Goal: Task Accomplishment & Management: Use online tool/utility

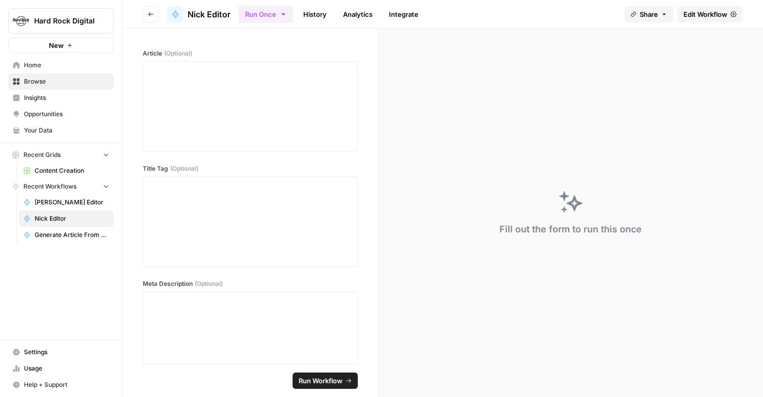
click at [584, 124] on div "Fill out the form to run this once" at bounding box center [571, 213] width 384 height 368
click at [154, 11] on button "Go back" at bounding box center [151, 14] width 16 height 16
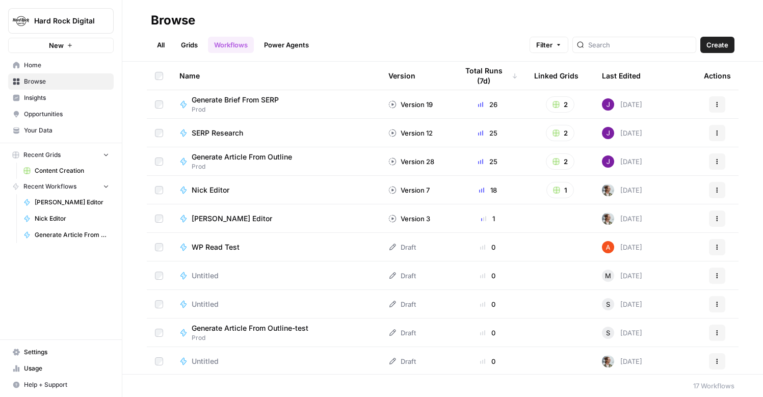
click at [213, 186] on span "Nick Editor" at bounding box center [211, 190] width 38 height 10
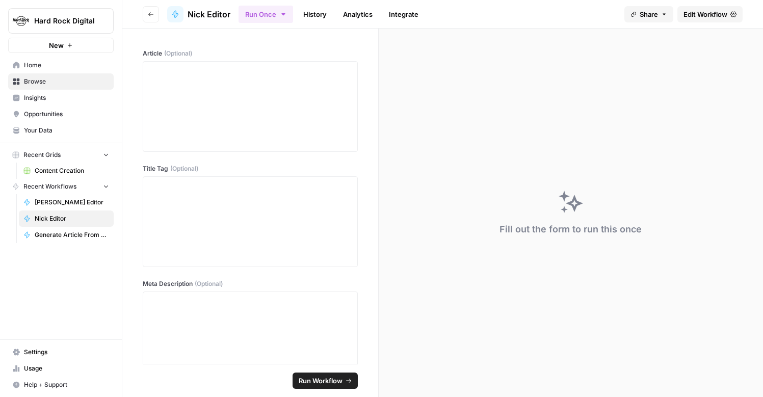
click at [704, 7] on link "Edit Workflow" at bounding box center [709, 14] width 65 height 16
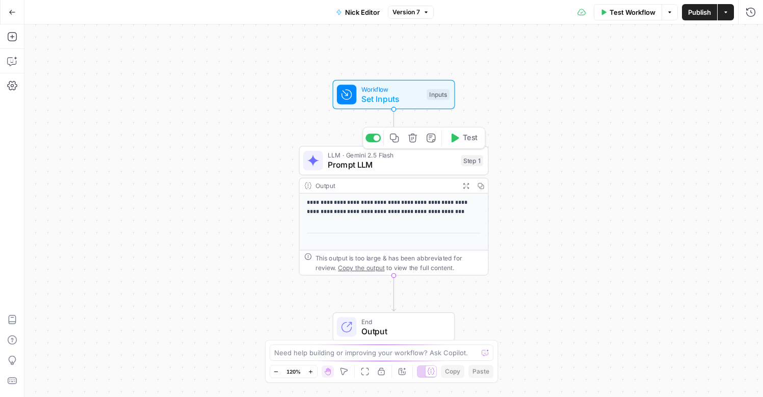
click at [353, 163] on span "Prompt LLM" at bounding box center [392, 165] width 128 height 12
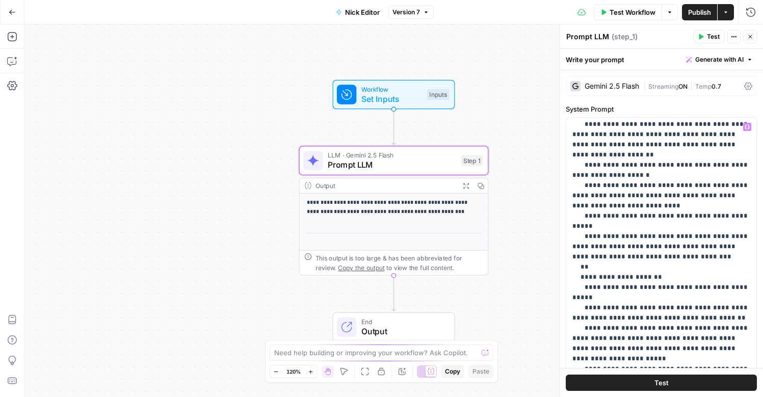
scroll to position [816, 0]
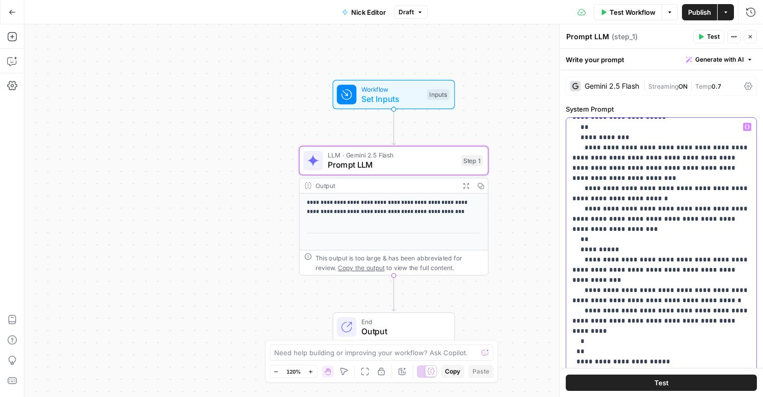
scroll to position [957, 0]
type input "zero-"
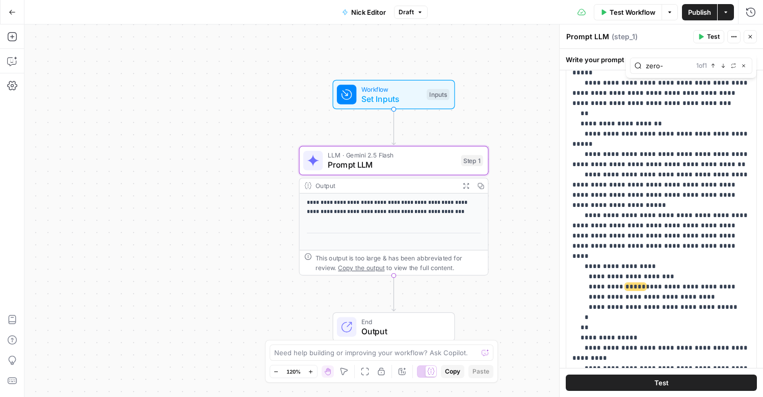
scroll to position [1227, 0]
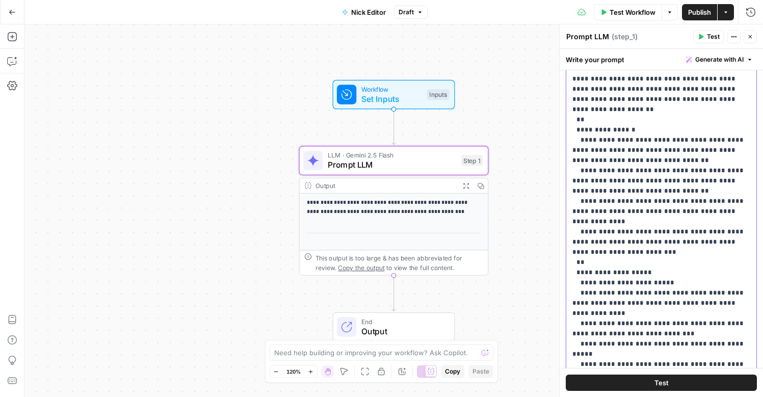
scroll to position [0, 0]
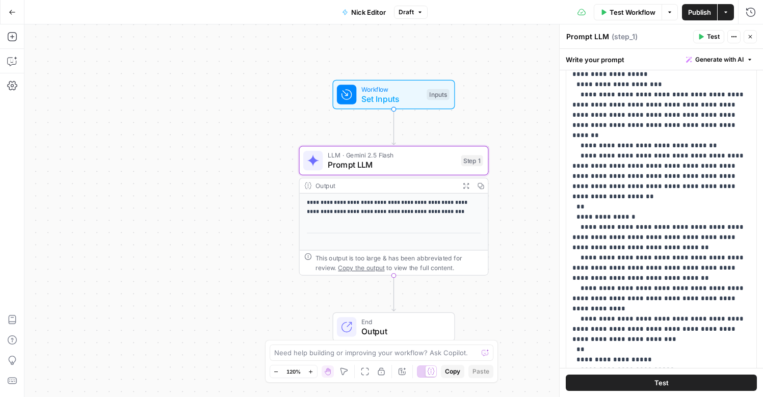
click at [359, 15] on span "Nick Editor" at bounding box center [368, 12] width 35 height 10
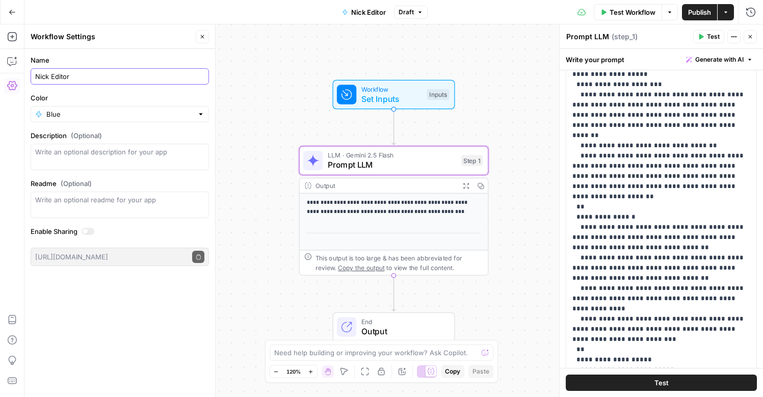
click at [40, 75] on input "Nick Editor" at bounding box center [119, 76] width 169 height 10
type input "New Editor"
click at [72, 115] on input "Color" at bounding box center [119, 114] width 147 height 10
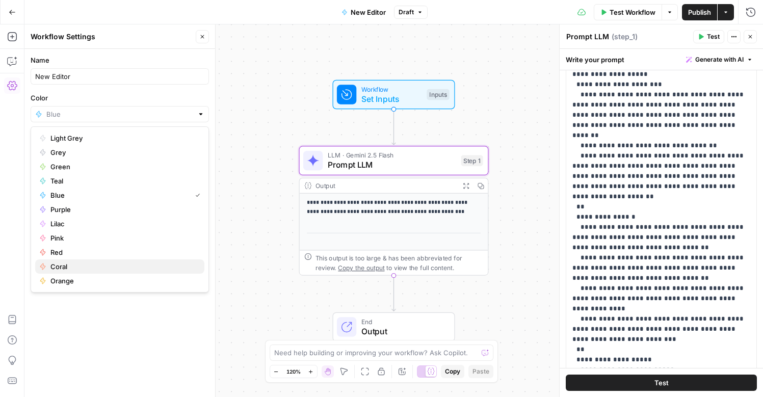
click at [70, 264] on span "Coral" at bounding box center [123, 266] width 146 height 10
type input "Coral"
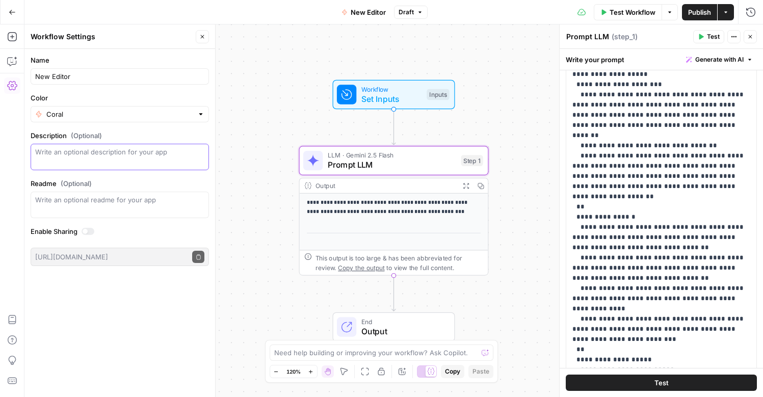
click at [112, 163] on textarea "Description (Optional)" at bounding box center [119, 157] width 169 height 20
click at [55, 164] on textarea "uses JSON integrating bad examples from Mike. Nick Editor (by Sarah?) was expan…" at bounding box center [119, 157] width 169 height 20
type textarea "uses JSON integrating bad examples from Mike. Nick Editor JSON (by Sarah?) was …"
click at [693, 12] on span "Publish" at bounding box center [699, 12] width 23 height 10
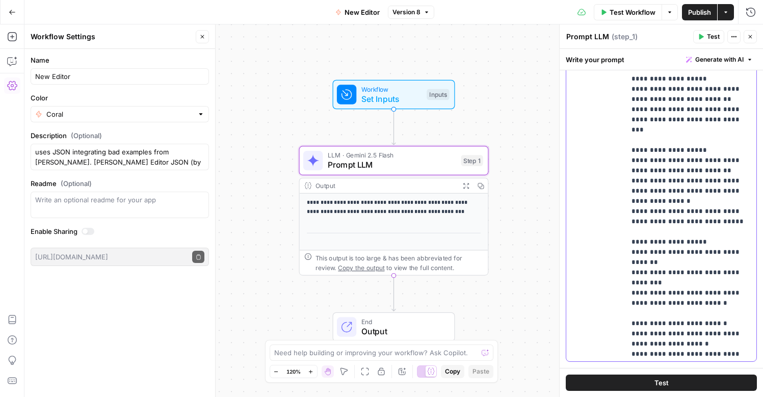
scroll to position [449, 0]
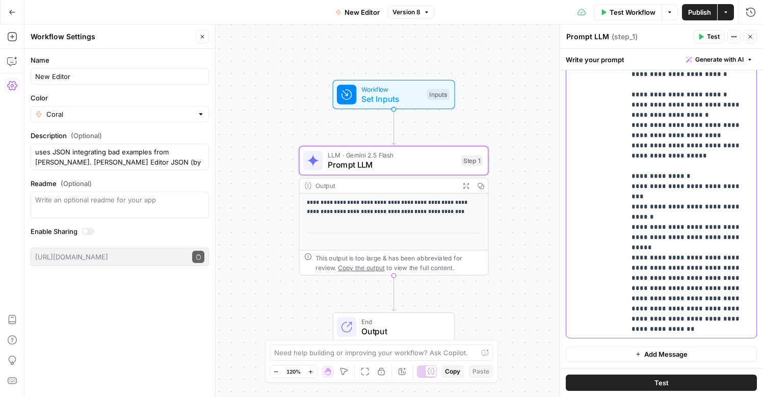
drag, startPoint x: 632, startPoint y: 195, endPoint x: 751, endPoint y: 435, distance: 268.4
click at [751, 396] on html "**********" at bounding box center [381, 198] width 763 height 397
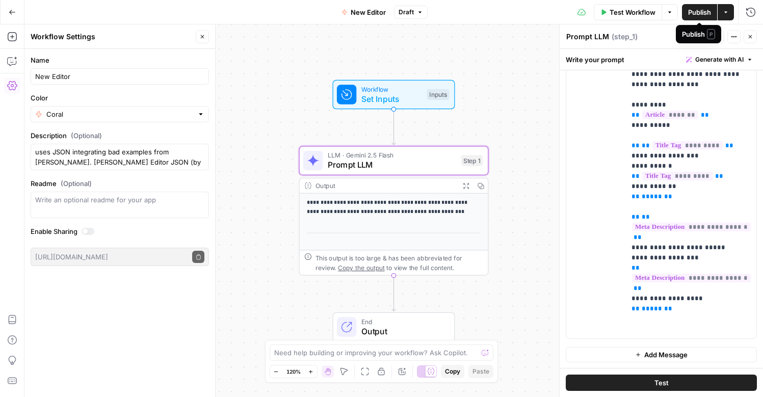
click at [701, 11] on span "Publish" at bounding box center [699, 12] width 23 height 10
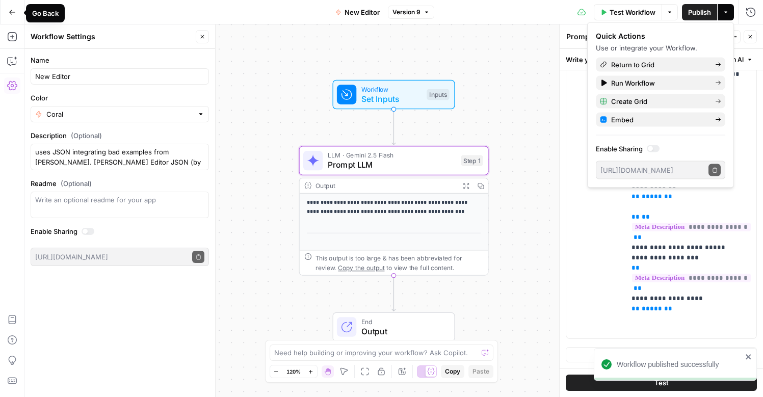
click at [12, 19] on button "Go Back" at bounding box center [12, 12] width 18 height 18
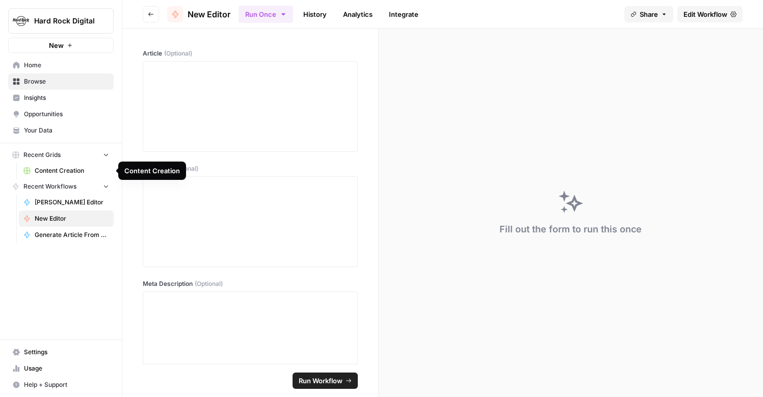
click at [62, 175] on link "Content Creation" at bounding box center [66, 171] width 95 height 16
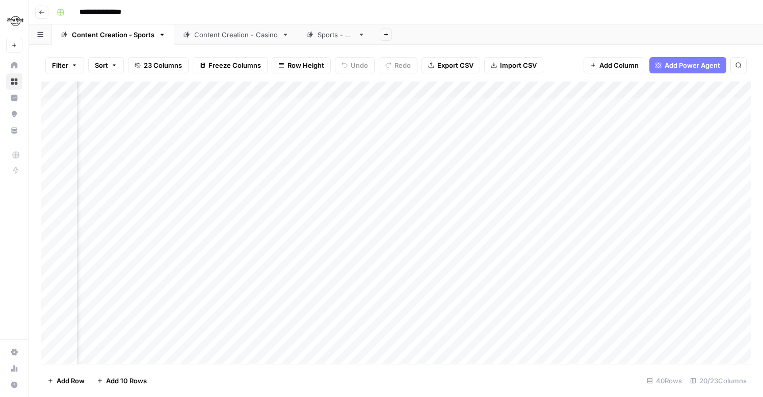
scroll to position [0, 1438]
click at [582, 90] on div "Add Column" at bounding box center [395, 223] width 709 height 282
click at [544, 6] on div "**********" at bounding box center [402, 12] width 700 height 16
click at [581, 90] on div "Add Column" at bounding box center [395, 223] width 709 height 282
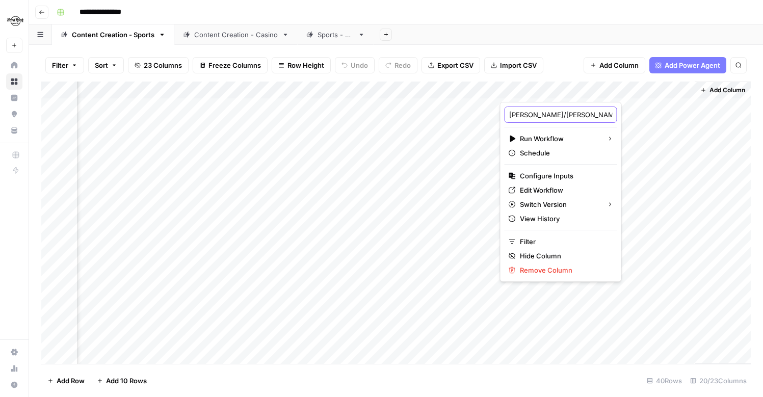
drag, startPoint x: 542, startPoint y: 117, endPoint x: 467, endPoint y: 115, distance: 74.9
click at [467, 115] on body "**********" at bounding box center [381, 198] width 763 height 397
type input "New Editor"
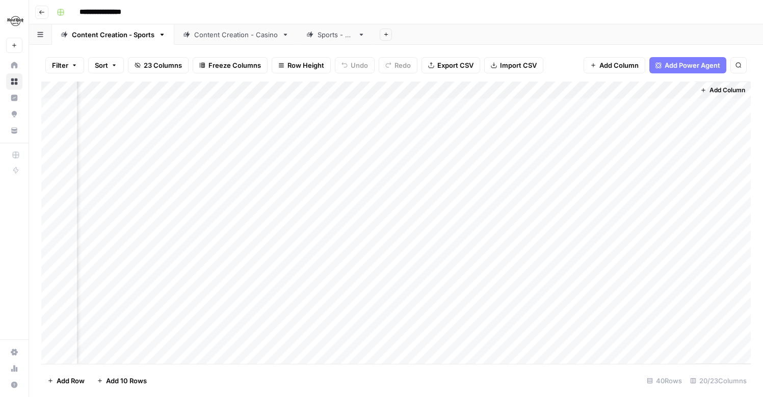
scroll to position [0, 1428]
click at [581, 92] on div "Add Column" at bounding box center [395, 223] width 709 height 282
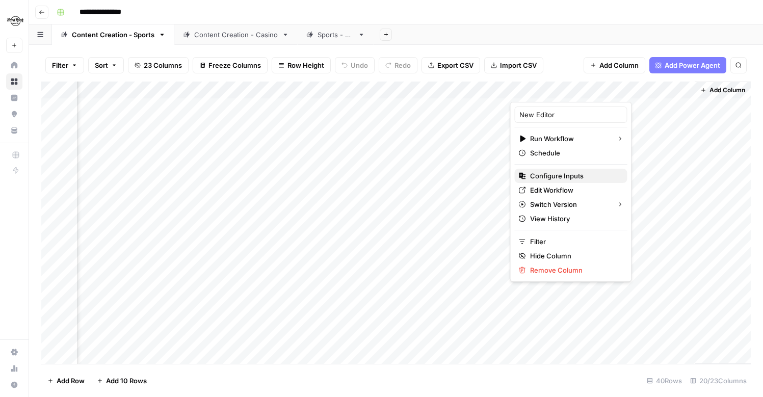
click at [557, 180] on span "Configure Inputs" at bounding box center [574, 176] width 89 height 10
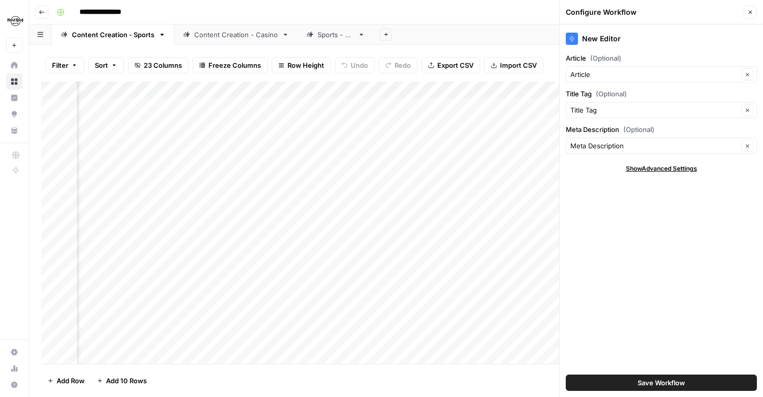
click at [747, 12] on icon "button" at bounding box center [750, 12] width 6 height 6
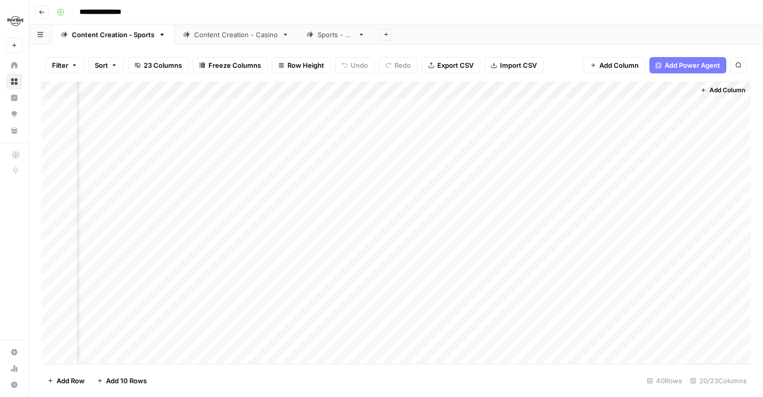
click at [581, 87] on div "Add Column" at bounding box center [395, 223] width 709 height 282
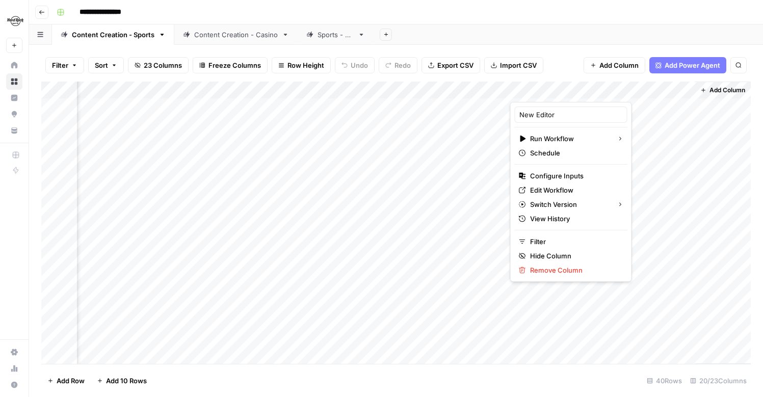
click at [557, 45] on div "Filter Sort 23 Columns Freeze Columns Row Height Undo Redo Export CSV Import CS…" at bounding box center [396, 221] width 734 height 352
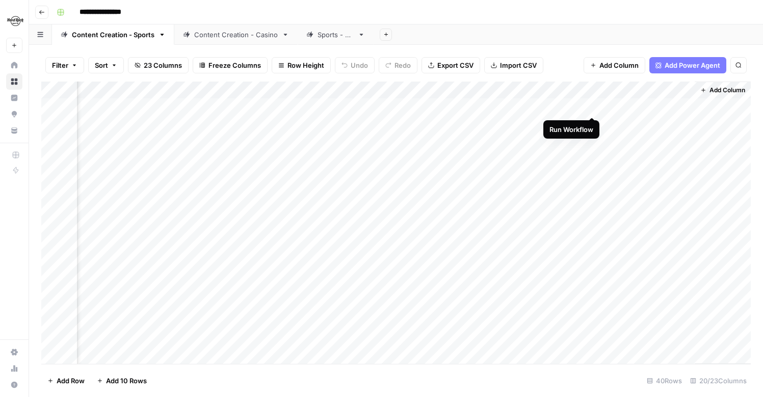
click at [593, 106] on div "Add Column" at bounding box center [395, 223] width 709 height 282
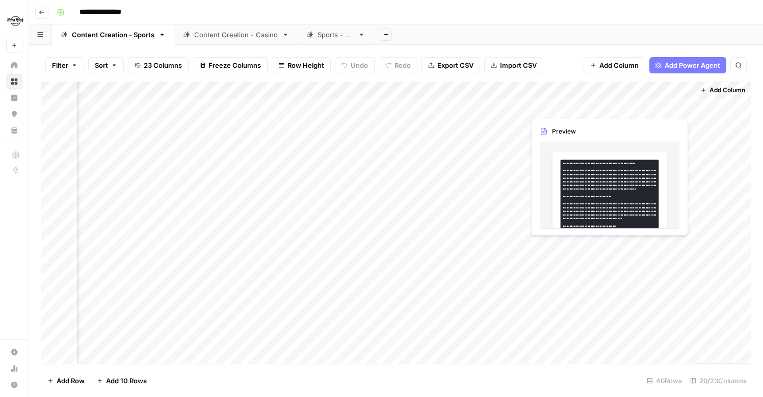
click at [628, 107] on div "Add Column" at bounding box center [395, 223] width 709 height 282
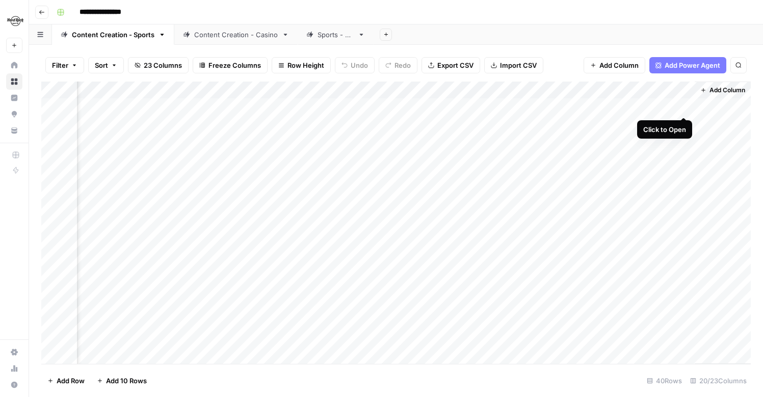
click at [683, 105] on div "Add Column" at bounding box center [395, 223] width 709 height 282
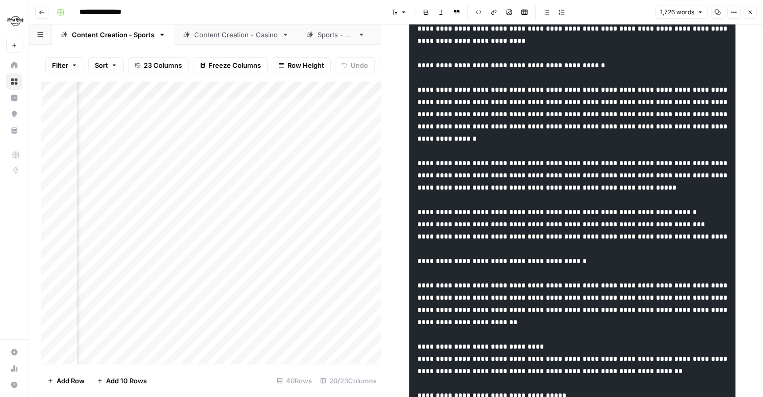
scroll to position [331, 0]
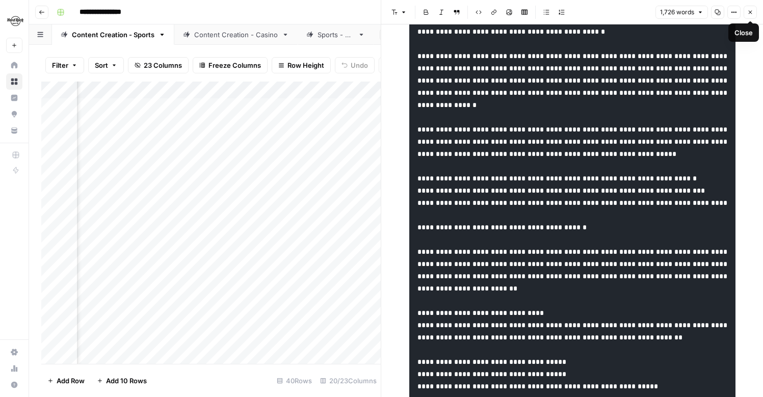
click at [747, 15] on button "Close" at bounding box center [749, 12] width 13 height 13
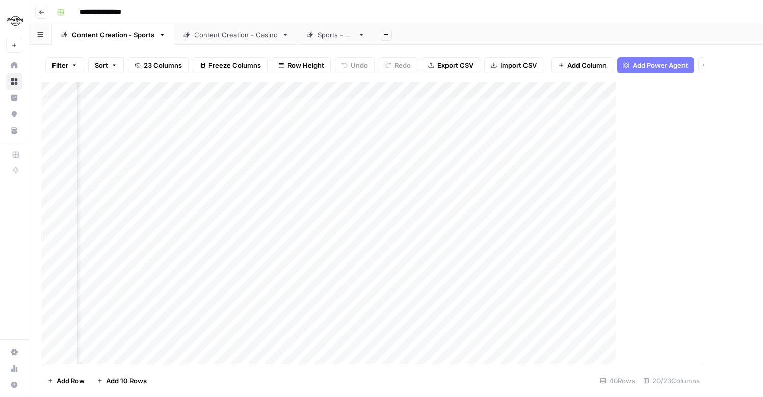
scroll to position [0, 1415]
click at [642, 89] on div "Add Column" at bounding box center [395, 223] width 709 height 282
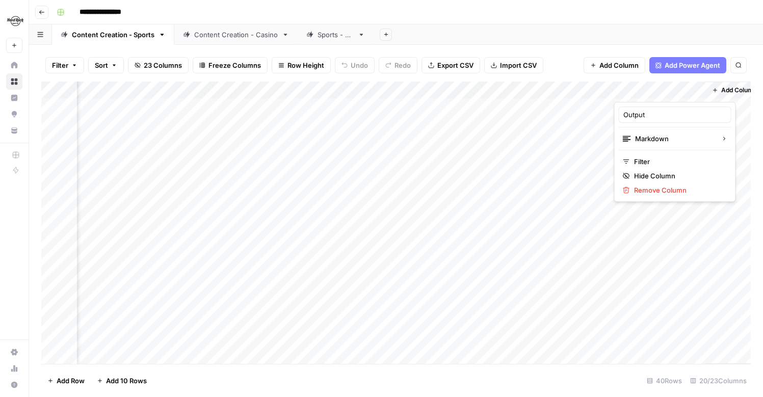
click at [560, 38] on div "Add Sheet" at bounding box center [567, 34] width 389 height 20
click at [555, 92] on div "Add Column" at bounding box center [395, 223] width 709 height 282
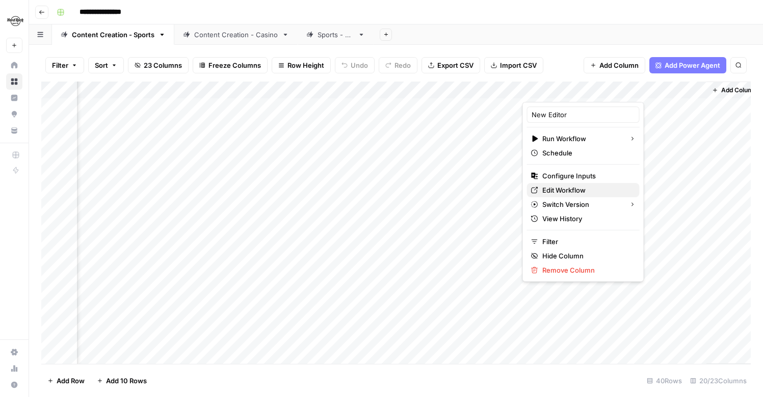
click at [555, 190] on span "Edit Workflow" at bounding box center [586, 190] width 89 height 10
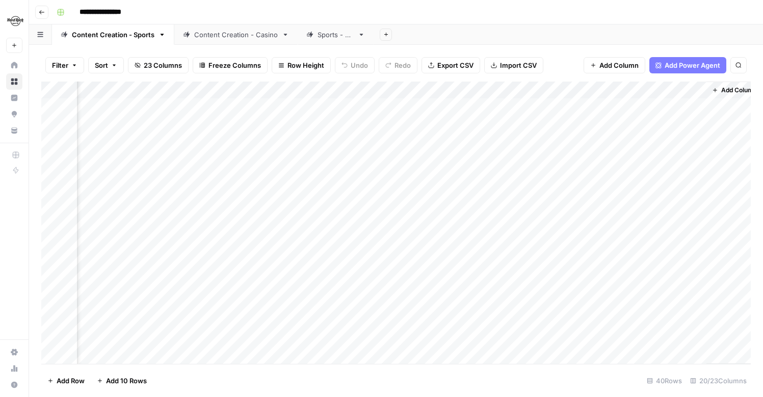
click at [607, 67] on span "Add Column" at bounding box center [618, 65] width 39 height 10
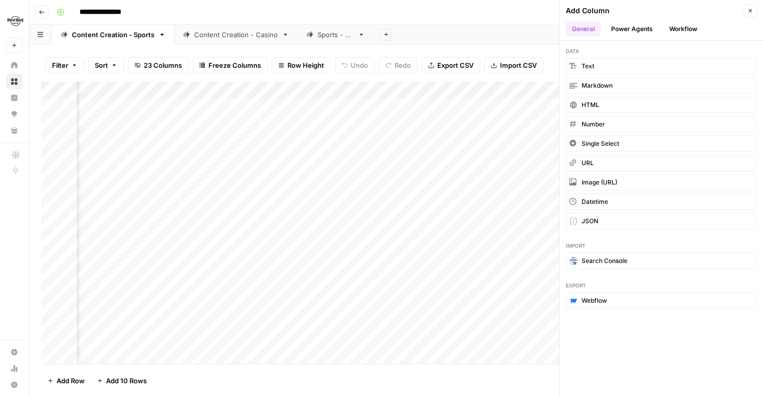
click at [605, 24] on button "Power Agents" at bounding box center [632, 28] width 54 height 15
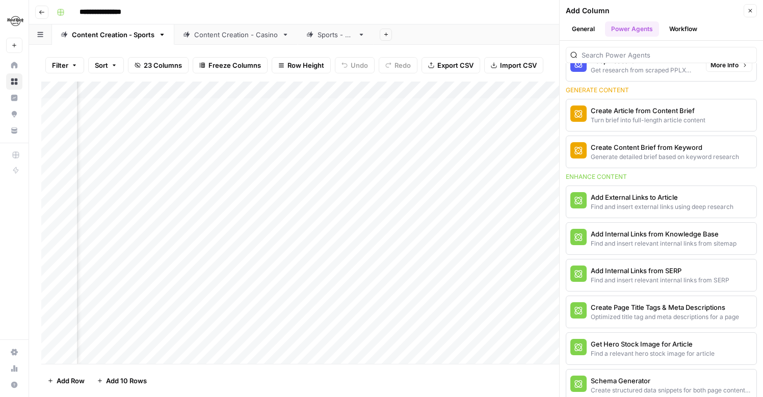
scroll to position [0, 0]
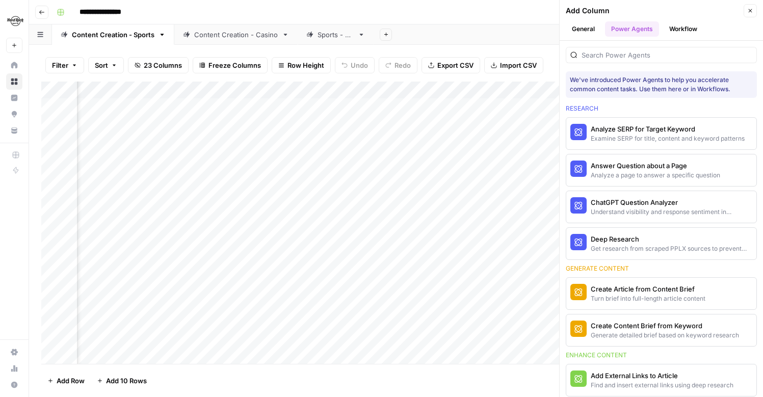
click at [685, 27] on button "Workflow" at bounding box center [683, 28] width 40 height 15
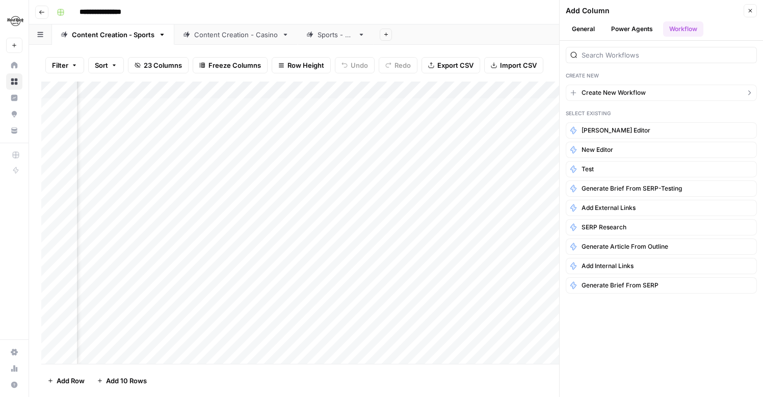
click at [627, 96] on span "Create New Workflow" at bounding box center [613, 92] width 64 height 9
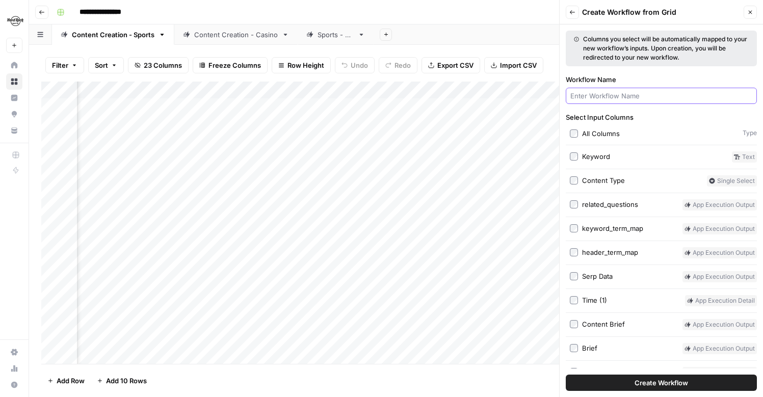
click at [627, 96] on input "Workflow Name" at bounding box center [661, 96] width 182 height 10
type input "M"
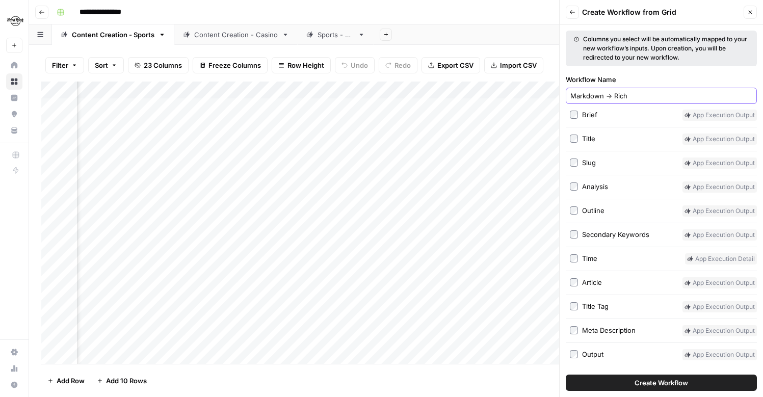
type input "Markdown -> Rich"
click at [594, 354] on div "Output" at bounding box center [592, 354] width 21 height 10
click at [629, 382] on button "Create Workflow" at bounding box center [661, 382] width 191 height 16
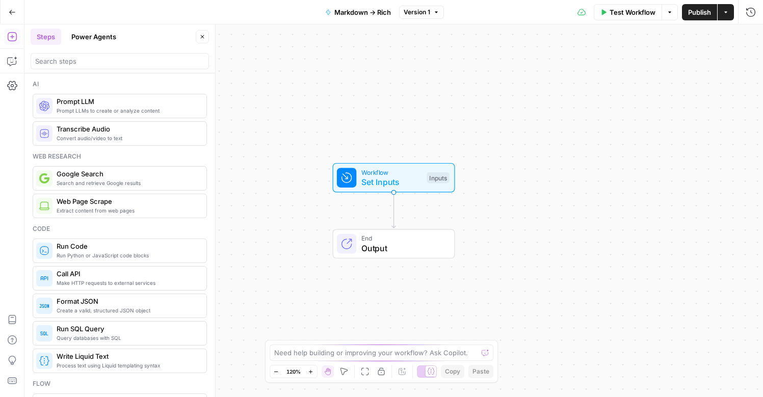
click at [425, 193] on div "Workflow Set Inputs Inputs End Output" at bounding box center [393, 210] width 738 height 372
click at [411, 182] on span "Set Inputs" at bounding box center [391, 182] width 61 height 12
click at [594, 85] on input "Output (Optional)" at bounding box center [666, 82] width 163 height 10
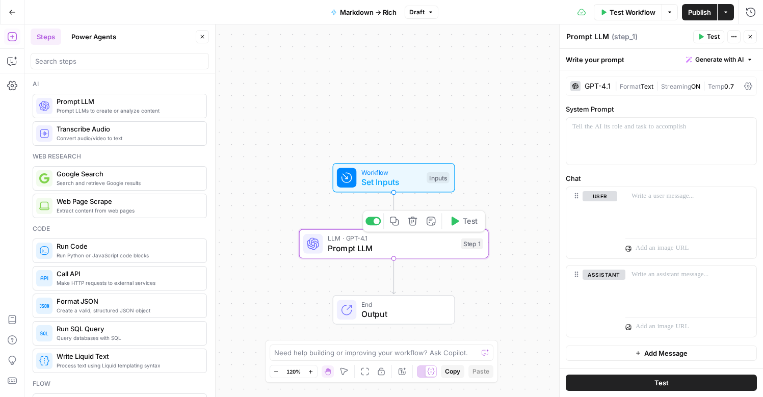
click at [437, 240] on span "LLM · GPT-4.1" at bounding box center [392, 238] width 128 height 10
click at [411, 187] on span "Set Inputs" at bounding box center [391, 182] width 61 height 12
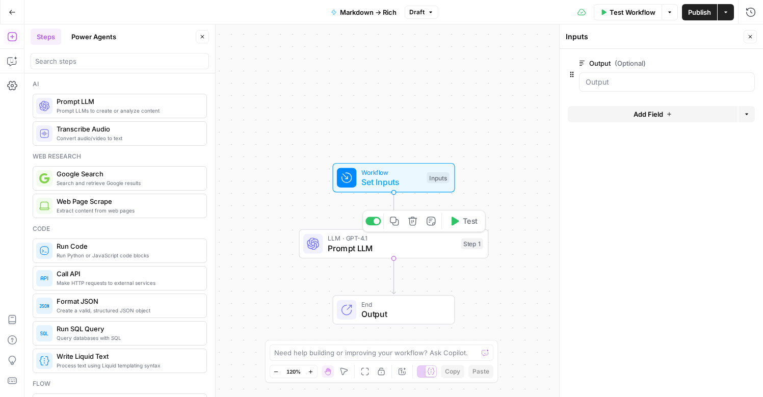
click at [426, 239] on span "LLM · GPT-4.1" at bounding box center [392, 238] width 128 height 10
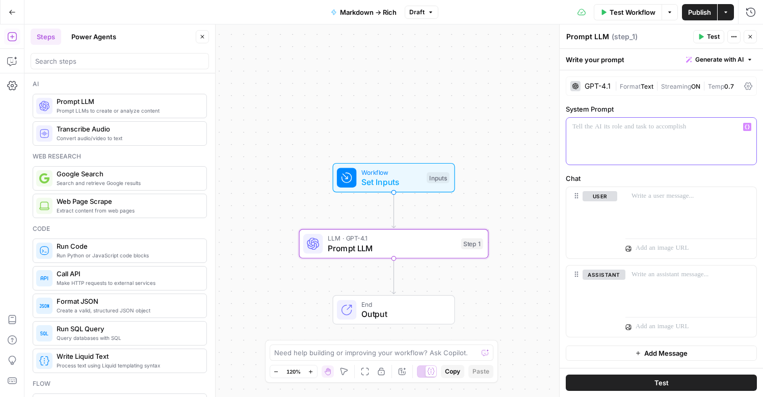
click at [609, 150] on div at bounding box center [661, 141] width 190 height 47
click at [688, 12] on span "Publish" at bounding box center [699, 12] width 23 height 10
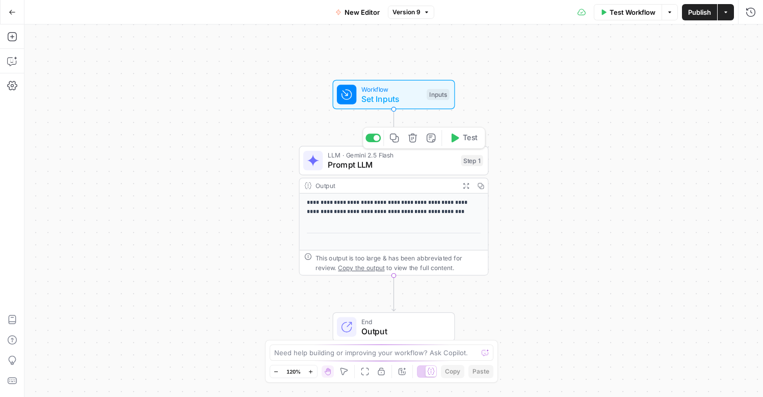
click at [407, 160] on span "Prompt LLM" at bounding box center [392, 165] width 128 height 12
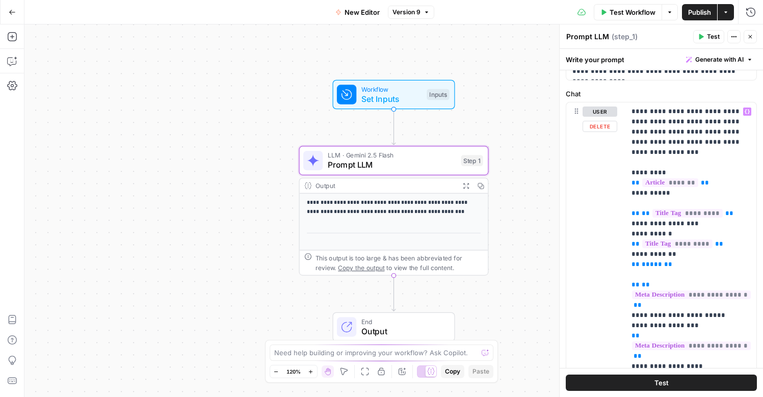
scroll to position [500, 0]
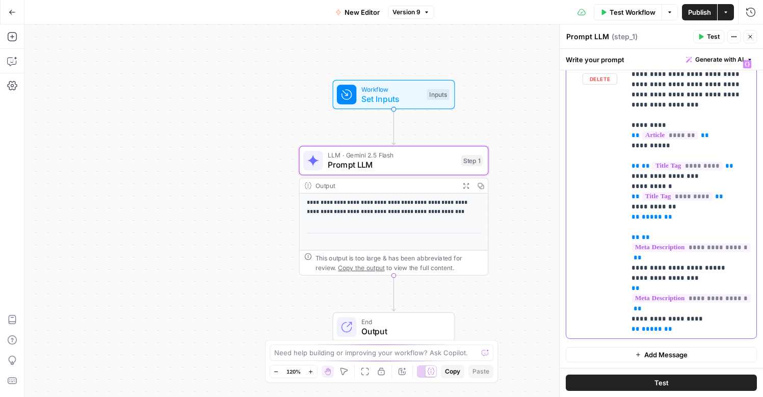
click at [696, 327] on p "**********" at bounding box center [690, 196] width 119 height 275
click at [670, 105] on p "**********" at bounding box center [690, 196] width 119 height 275
click at [674, 82] on p "**********" at bounding box center [690, 196] width 119 height 275
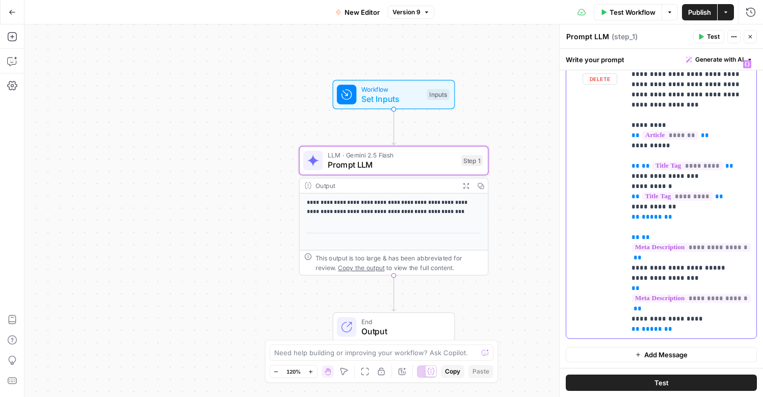
click at [673, 103] on p "**********" at bounding box center [690, 196] width 119 height 275
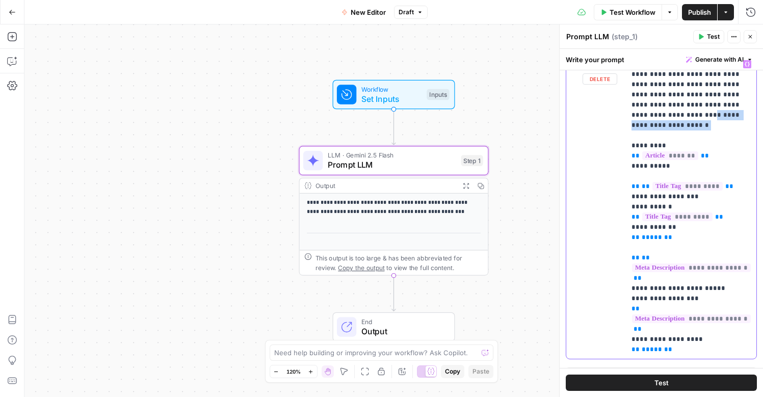
click at [656, 116] on p "**********" at bounding box center [690, 206] width 119 height 295
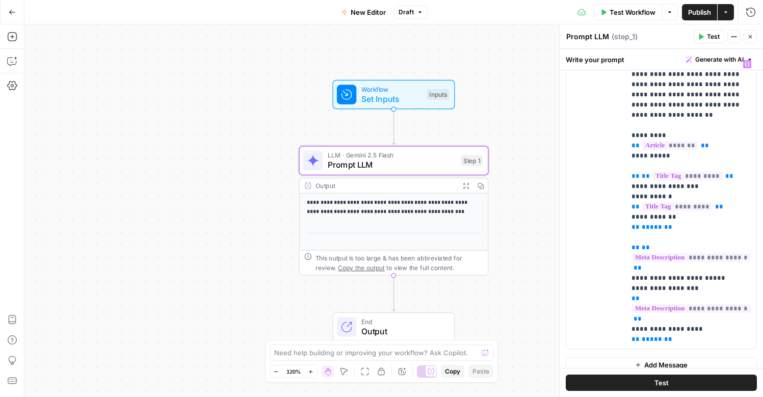
click at [693, 16] on span "Publish" at bounding box center [699, 12] width 23 height 10
click at [10, 15] on button "Go Back" at bounding box center [12, 12] width 18 height 18
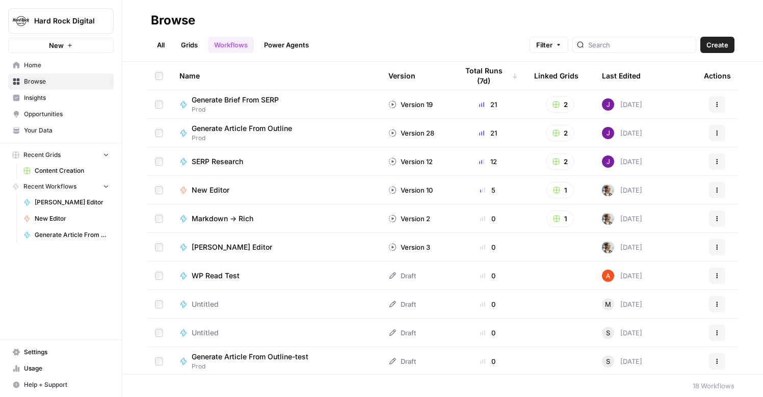
click at [56, 175] on span "Content Creation" at bounding box center [72, 170] width 74 height 9
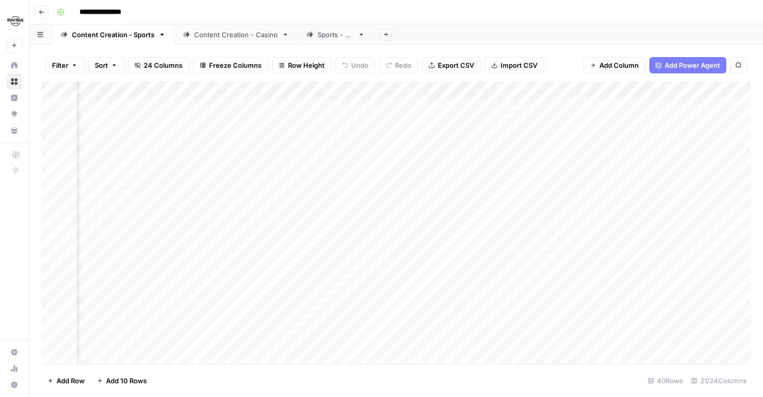
scroll to position [0, 1534]
drag, startPoint x: 610, startPoint y: 89, endPoint x: 535, endPoint y: 93, distance: 75.0
click at [535, 93] on div "Add Column" at bounding box center [395, 223] width 709 height 282
drag, startPoint x: 554, startPoint y: 93, endPoint x: 620, endPoint y: 91, distance: 65.8
click at [620, 91] on div "Add Column" at bounding box center [395, 223] width 709 height 282
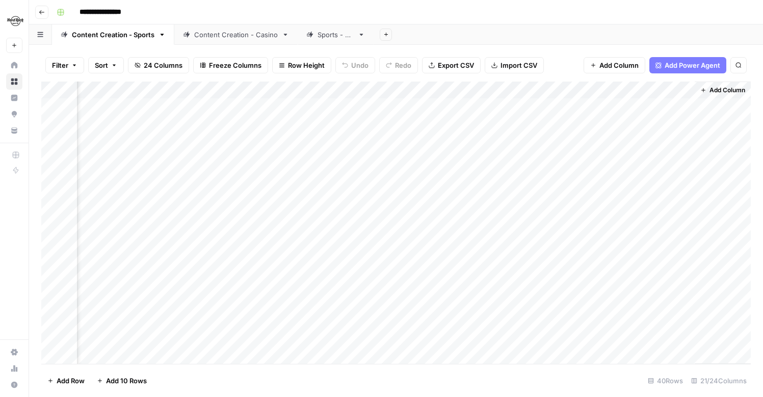
click at [638, 105] on div "Add Column" at bounding box center [395, 223] width 709 height 282
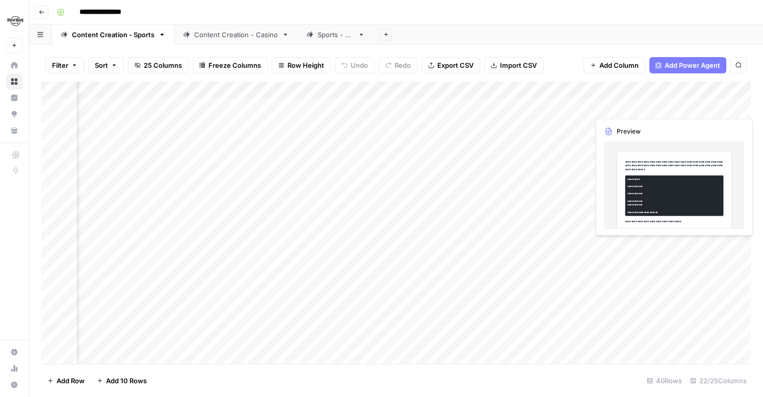
click at [719, 115] on div "Add Column" at bounding box center [395, 223] width 709 height 282
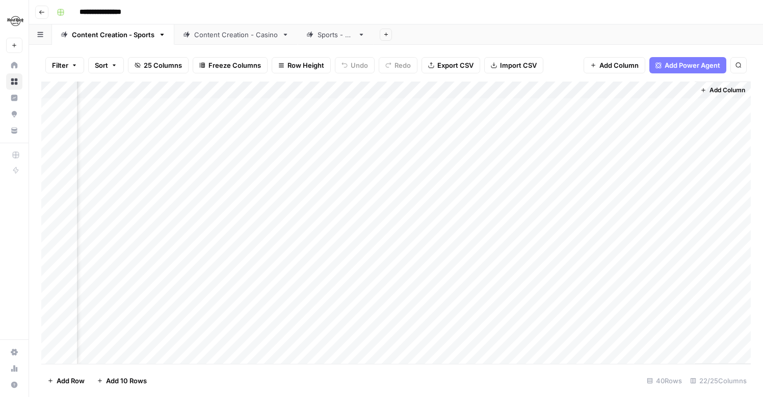
click at [678, 103] on div "Add Column" at bounding box center [395, 223] width 709 height 282
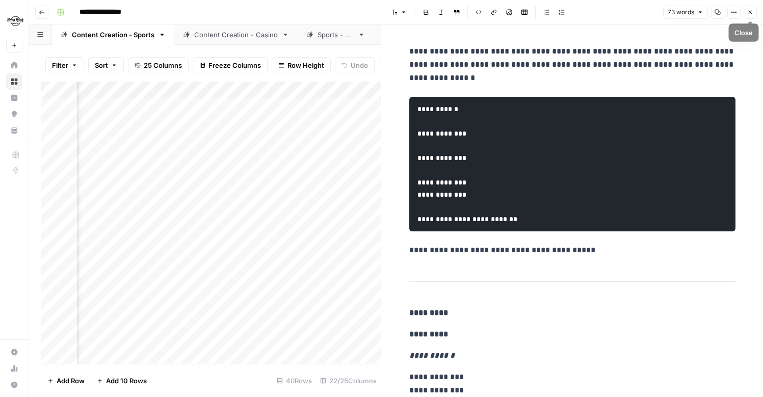
click at [751, 8] on button "Close" at bounding box center [749, 12] width 13 height 13
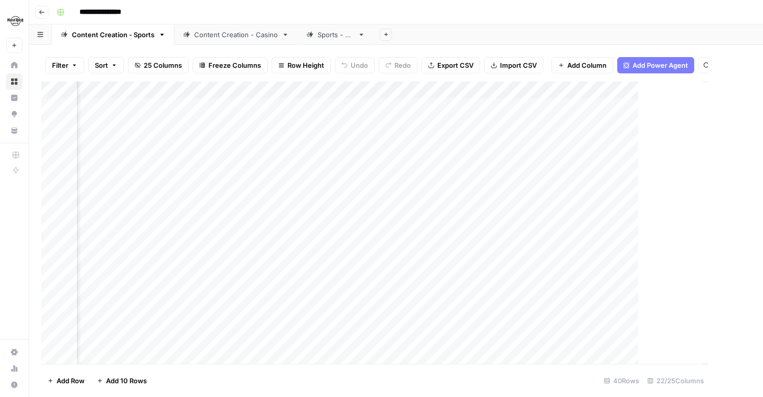
scroll to position [0, 1613]
click at [555, 109] on div "Add Column" at bounding box center [395, 223] width 709 height 282
click at [566, 93] on div "Add Column" at bounding box center [395, 223] width 709 height 282
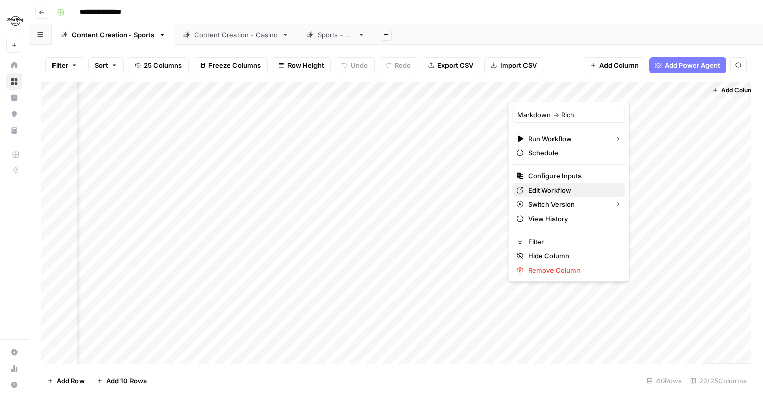
click at [551, 189] on span "Edit Workflow" at bounding box center [572, 190] width 89 height 10
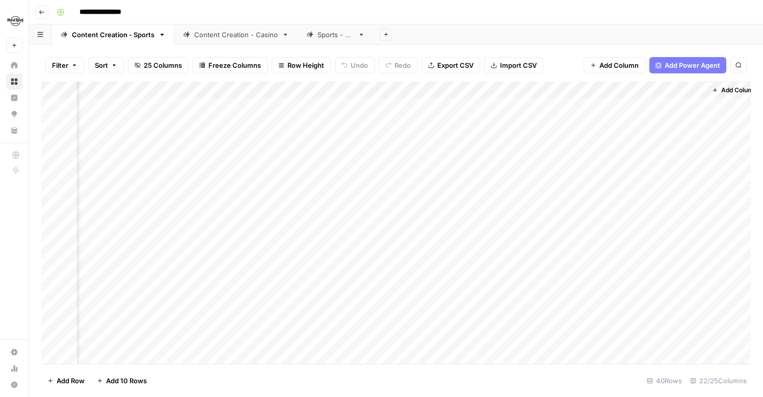
click at [607, 91] on div "Add Column" at bounding box center [395, 223] width 709 height 282
click at [607, 91] on div at bounding box center [654, 92] width 106 height 20
click at [564, 104] on div "Add Column" at bounding box center [395, 223] width 709 height 282
click at [605, 109] on div "Add Column" at bounding box center [395, 223] width 709 height 282
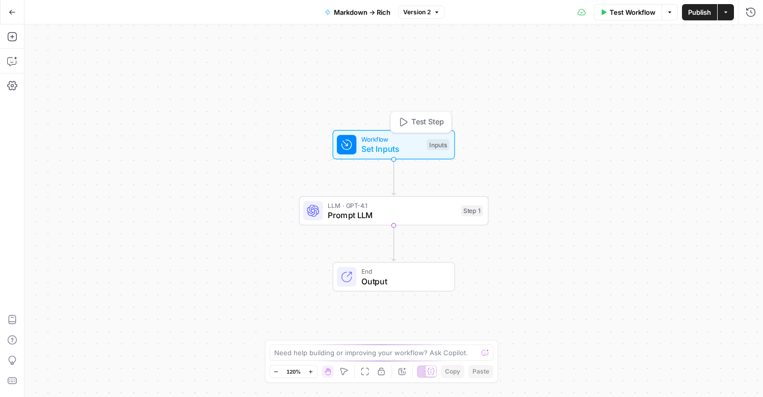
click at [373, 145] on span "Set Inputs" at bounding box center [391, 149] width 61 height 12
click at [597, 81] on input "Output (Optional)" at bounding box center [666, 82] width 163 height 10
click at [708, 67] on button "edit field" at bounding box center [720, 63] width 39 height 12
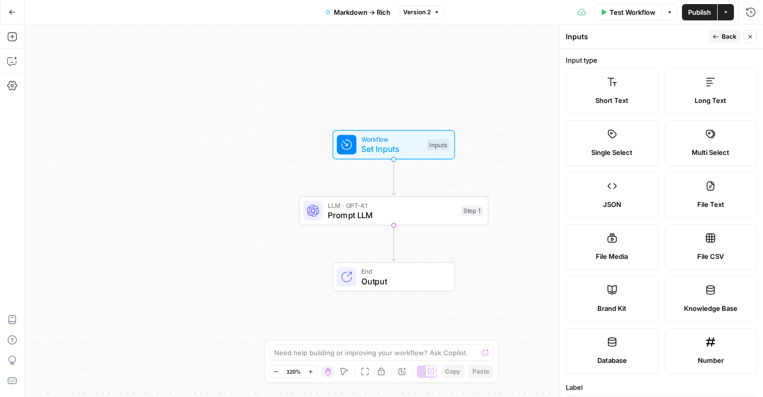
click at [721, 40] on button "Back" at bounding box center [724, 36] width 32 height 13
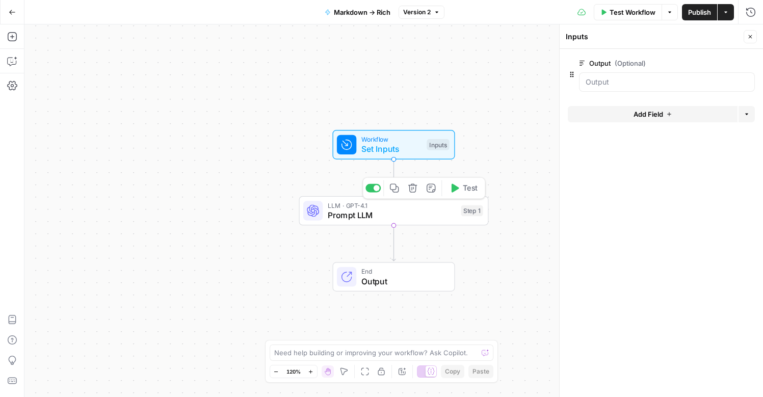
click at [346, 210] on span "Prompt LLM" at bounding box center [392, 215] width 128 height 12
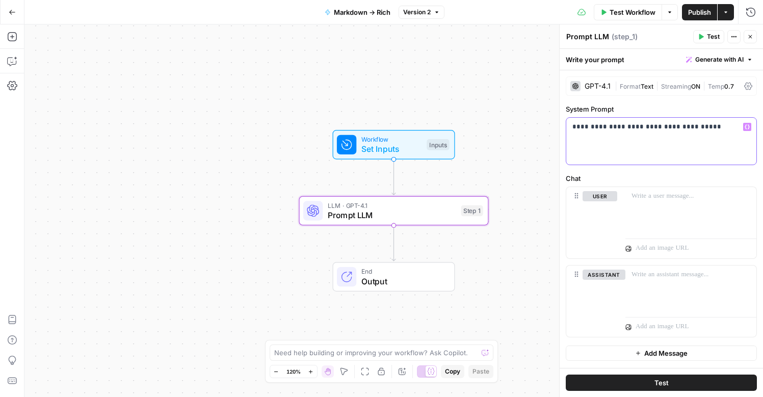
click at [599, 127] on p "**********" at bounding box center [661, 127] width 178 height 10
click at [746, 125] on icon "button" at bounding box center [746, 126] width 5 height 5
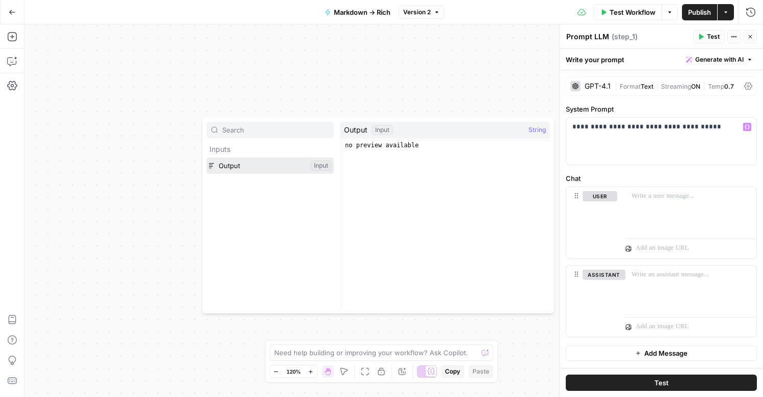
click at [269, 163] on button "Select variable Output" at bounding box center [269, 165] width 127 height 16
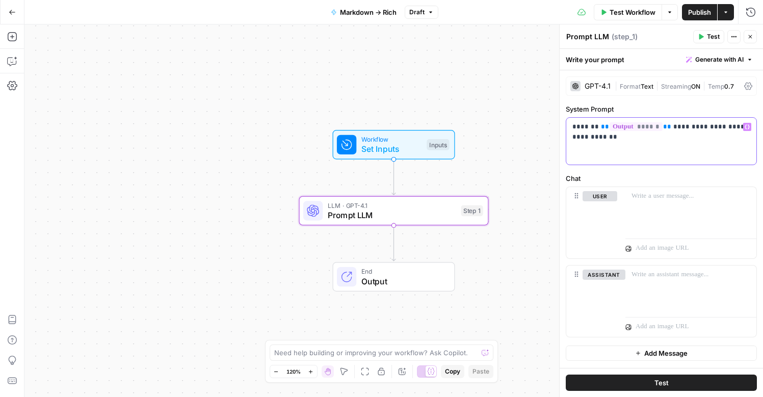
click at [618, 142] on div "**********" at bounding box center [661, 141] width 190 height 47
click at [700, 15] on span "Publish" at bounding box center [699, 12] width 23 height 10
